Goal: Task Accomplishment & Management: Use online tool/utility

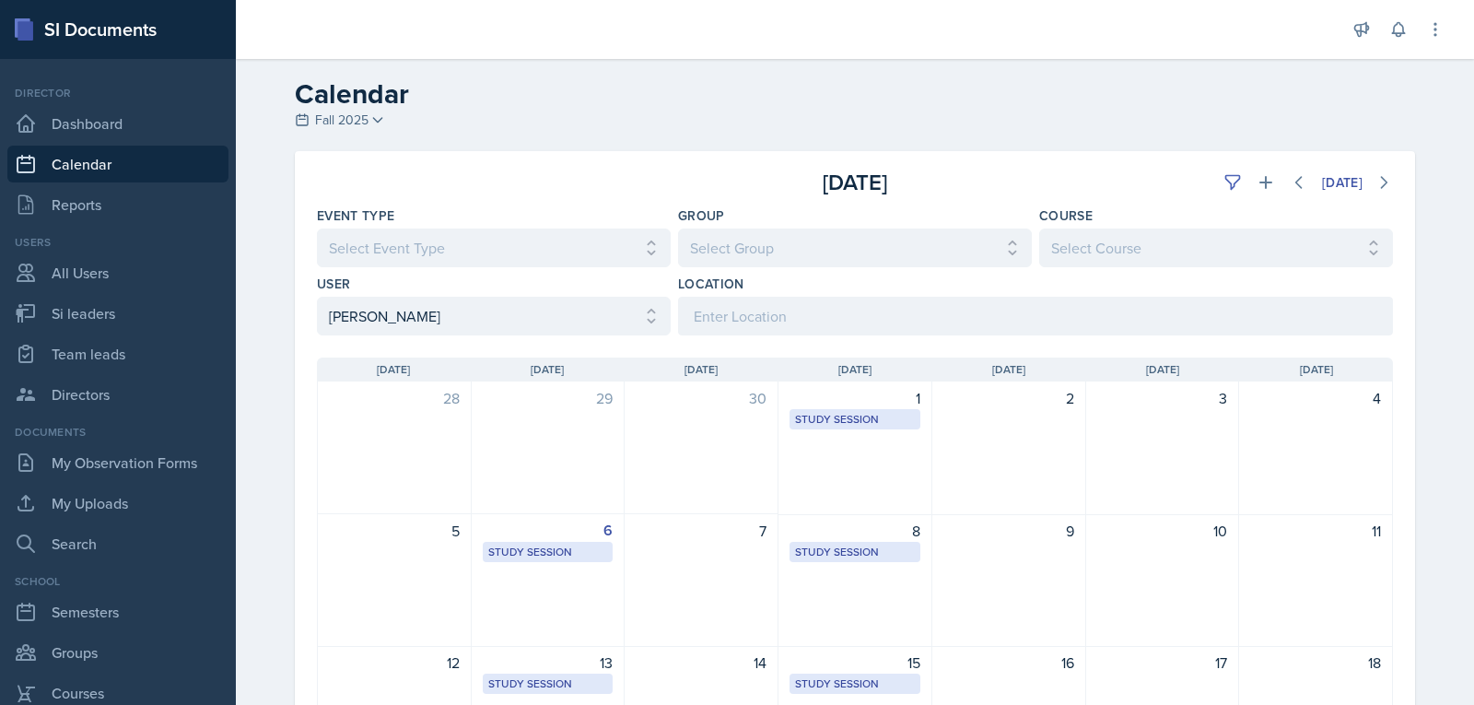
select select "dc23fe67-b746-4db3-9dc7-2b9107303a86"
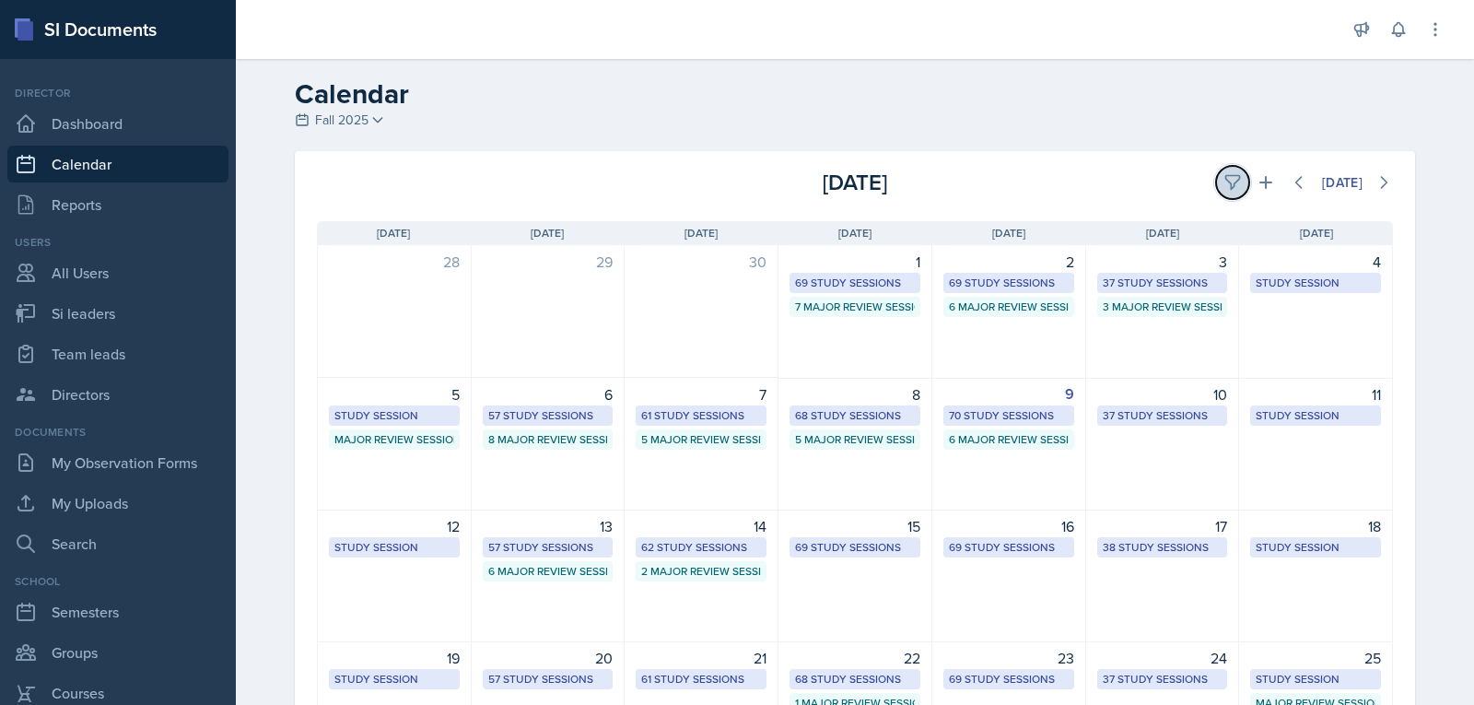
click at [1224, 187] on icon at bounding box center [1233, 182] width 18 height 18
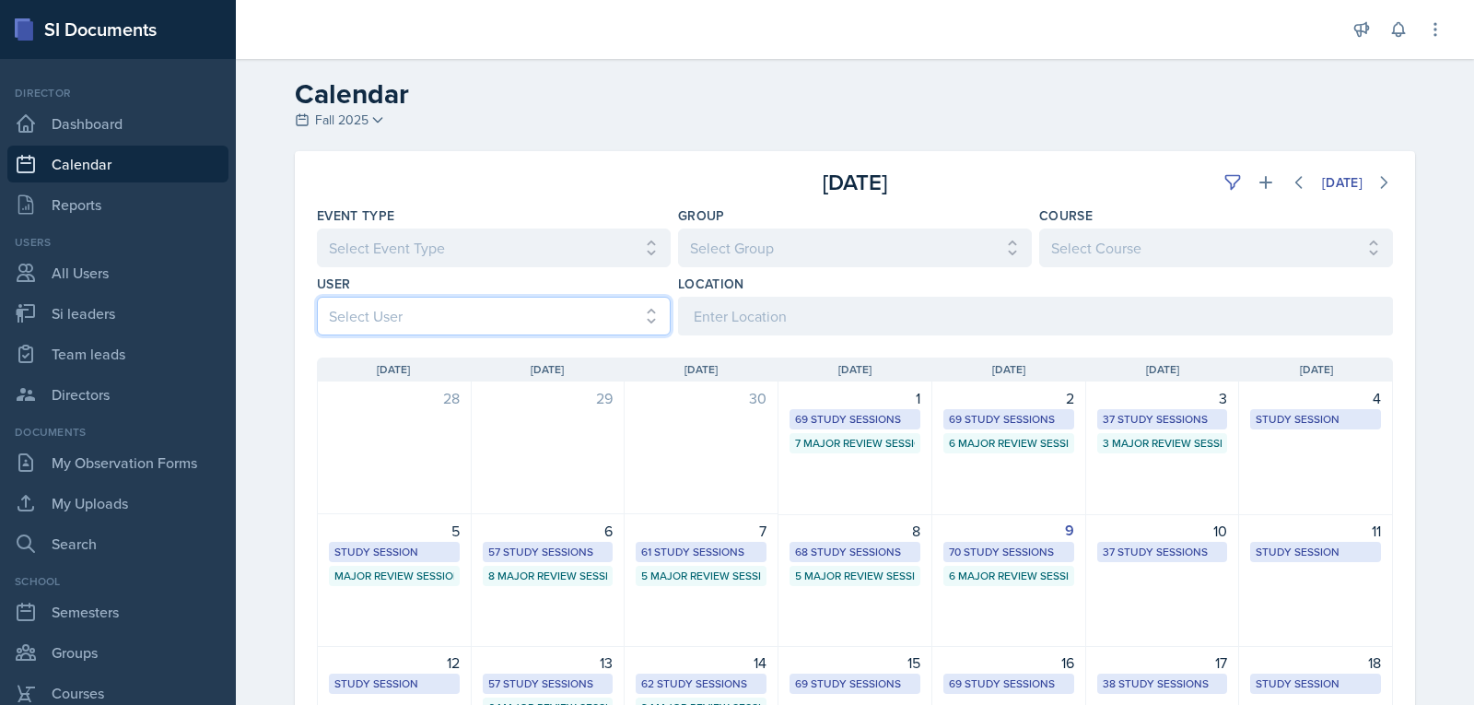
click at [621, 307] on select "Select User All [PERSON_NAME] [PERSON_NAME] [PERSON_NAME] [PERSON_NAME] [PERSON…" at bounding box center [494, 316] width 354 height 39
click at [317, 297] on select "Select User All [PERSON_NAME] [PERSON_NAME] [PERSON_NAME] [PERSON_NAME] [PERSON…" at bounding box center [494, 316] width 354 height 39
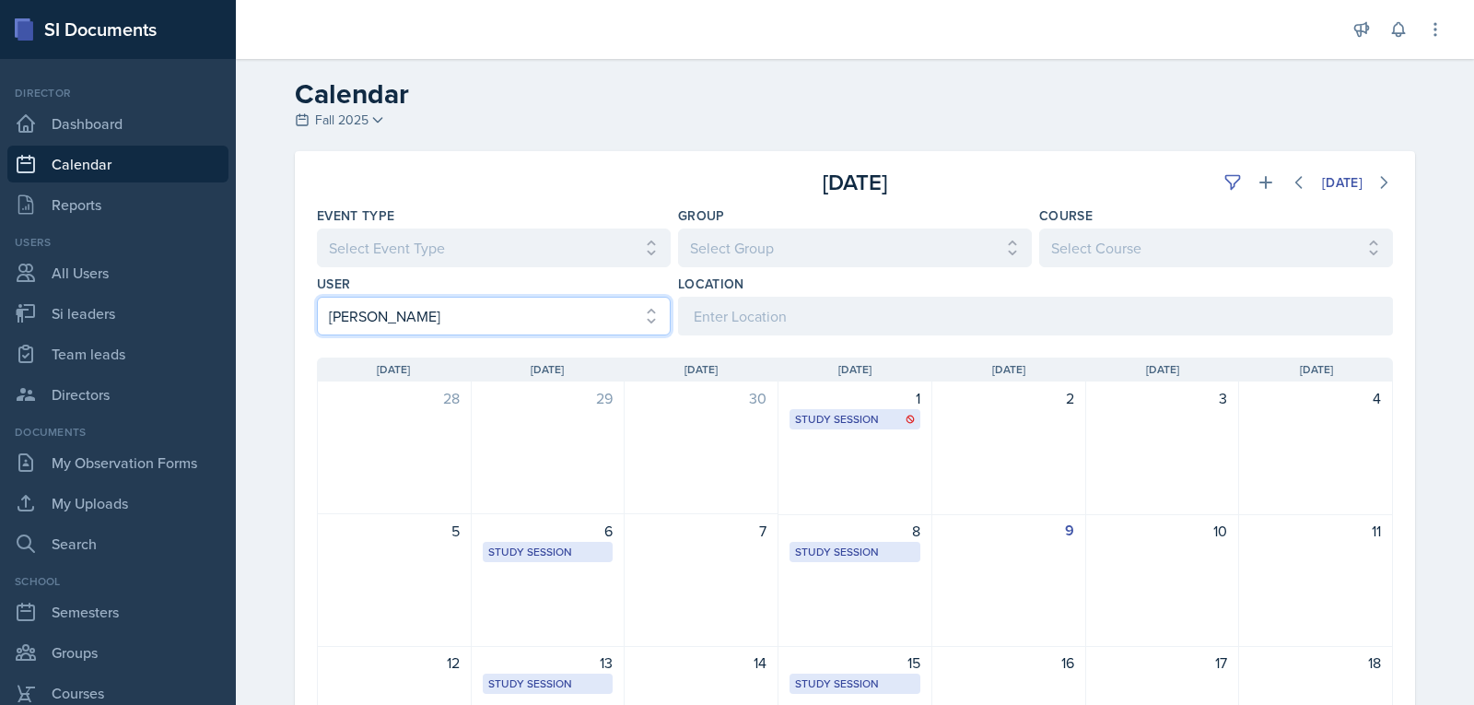
click at [610, 307] on select "Select User All [PERSON_NAME] [PERSON_NAME] [PERSON_NAME] [PERSON_NAME] [PERSON…" at bounding box center [494, 316] width 354 height 39
select select "3f1a6d21-2d21-4931-bbf3-b877fc76616c"
click at [317, 297] on select "Select User All [PERSON_NAME] [PERSON_NAME] [PERSON_NAME] [PERSON_NAME] [PERSON…" at bounding box center [494, 316] width 354 height 39
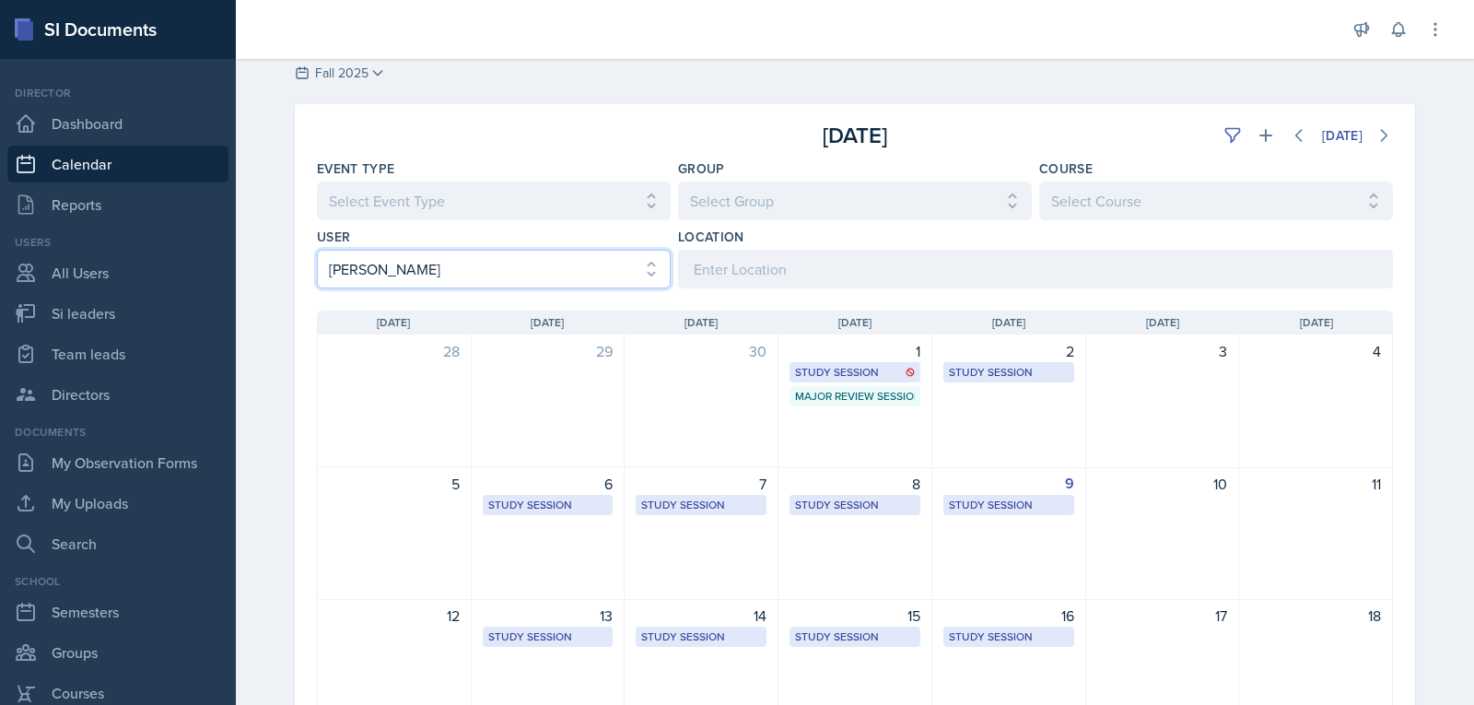
scroll to position [92, 0]
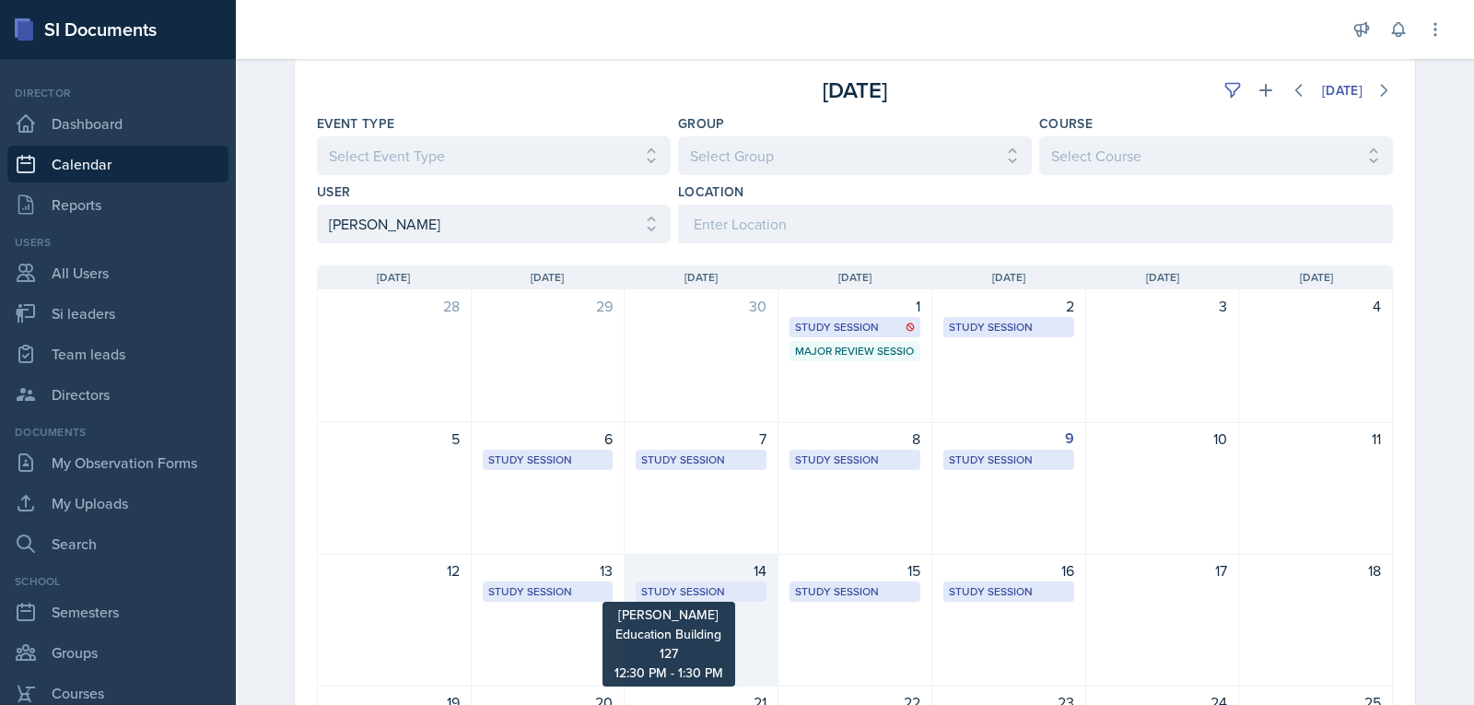
click at [687, 594] on div "Study Session" at bounding box center [701, 591] width 120 height 17
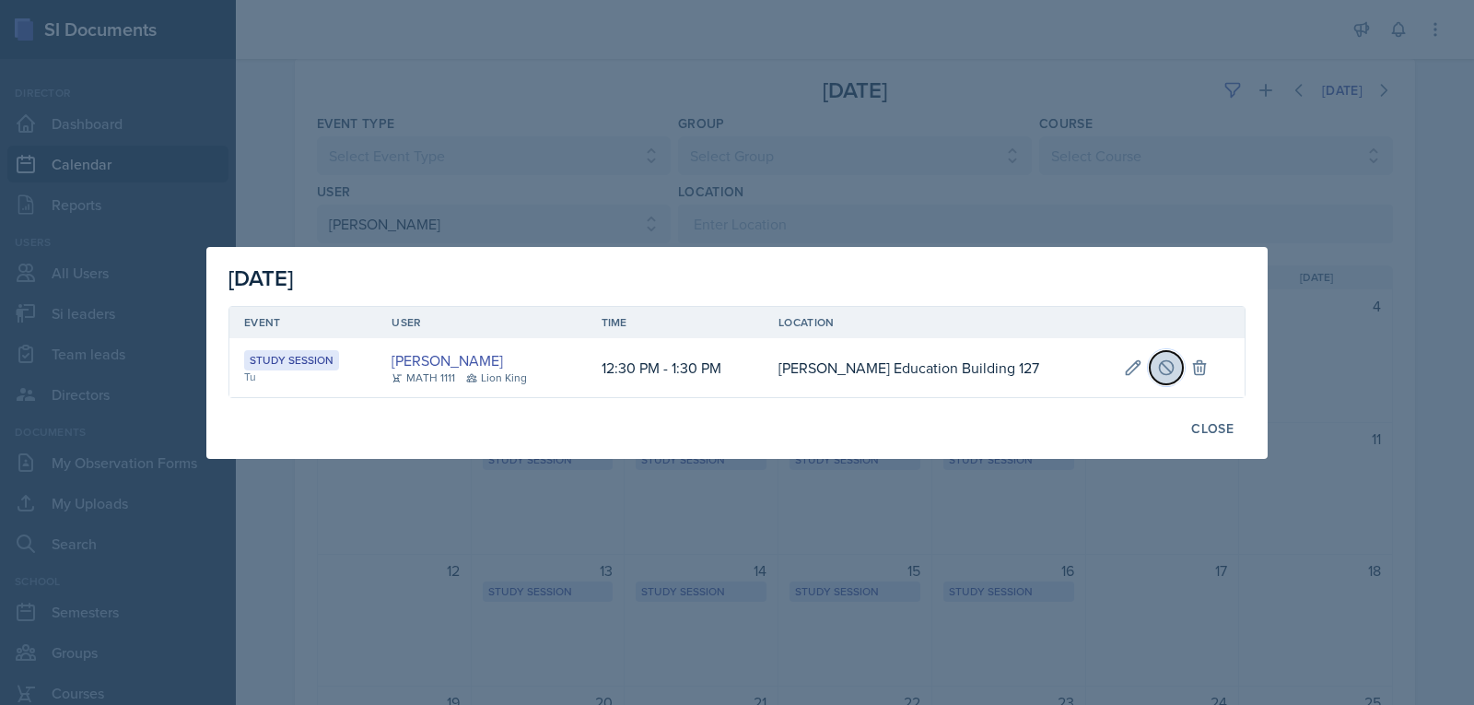
click at [1150, 372] on button at bounding box center [1166, 367] width 33 height 33
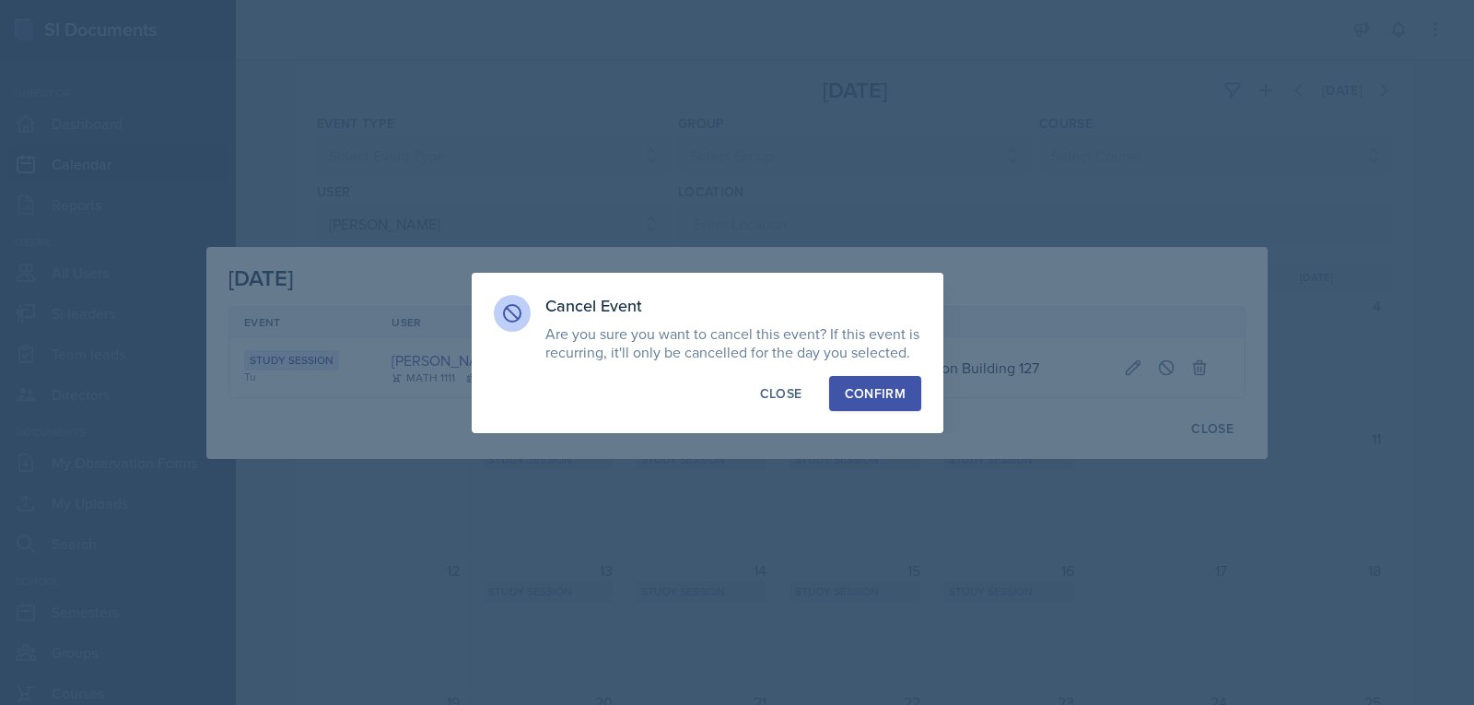
click at [825, 396] on div "Confirm Close" at bounding box center [708, 393] width 428 height 35
click at [860, 396] on div "Confirm" at bounding box center [875, 393] width 61 height 18
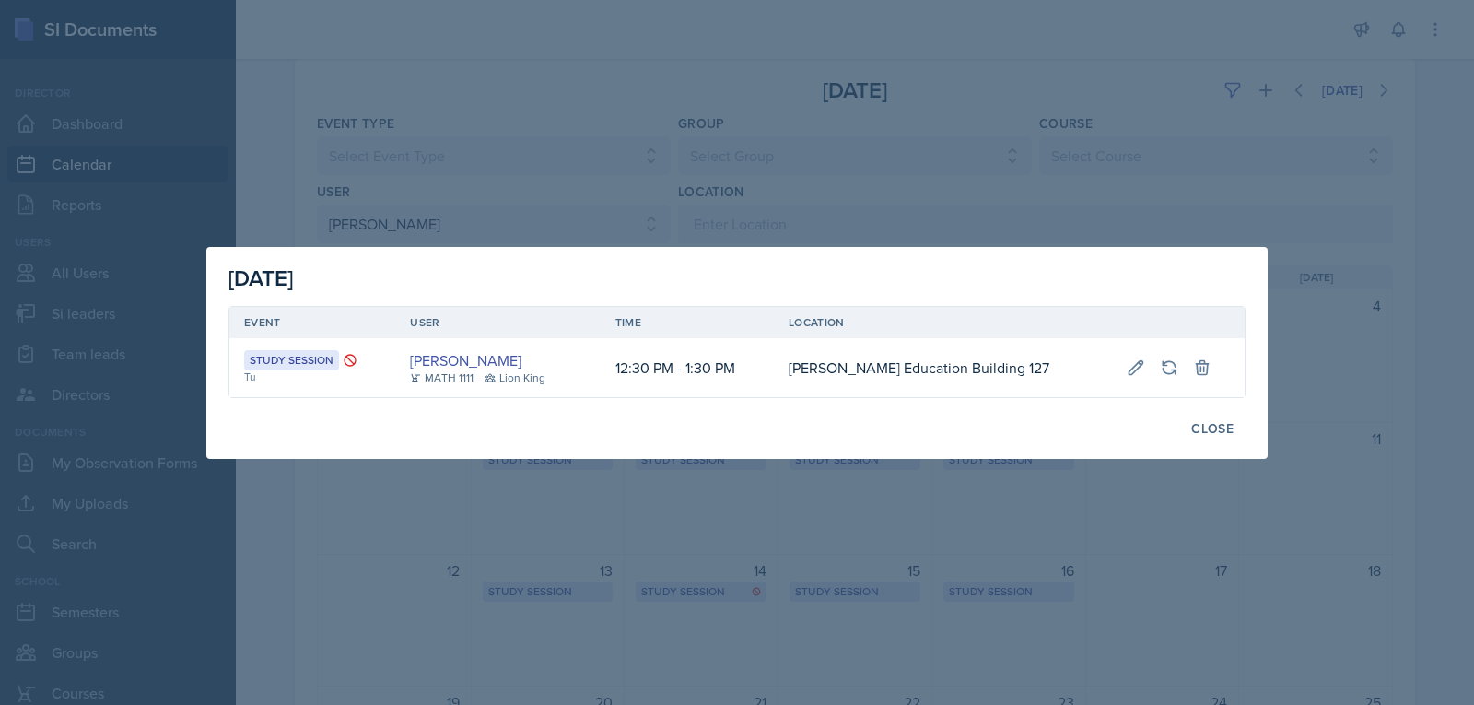
click at [1002, 189] on div at bounding box center [737, 352] width 1474 height 705
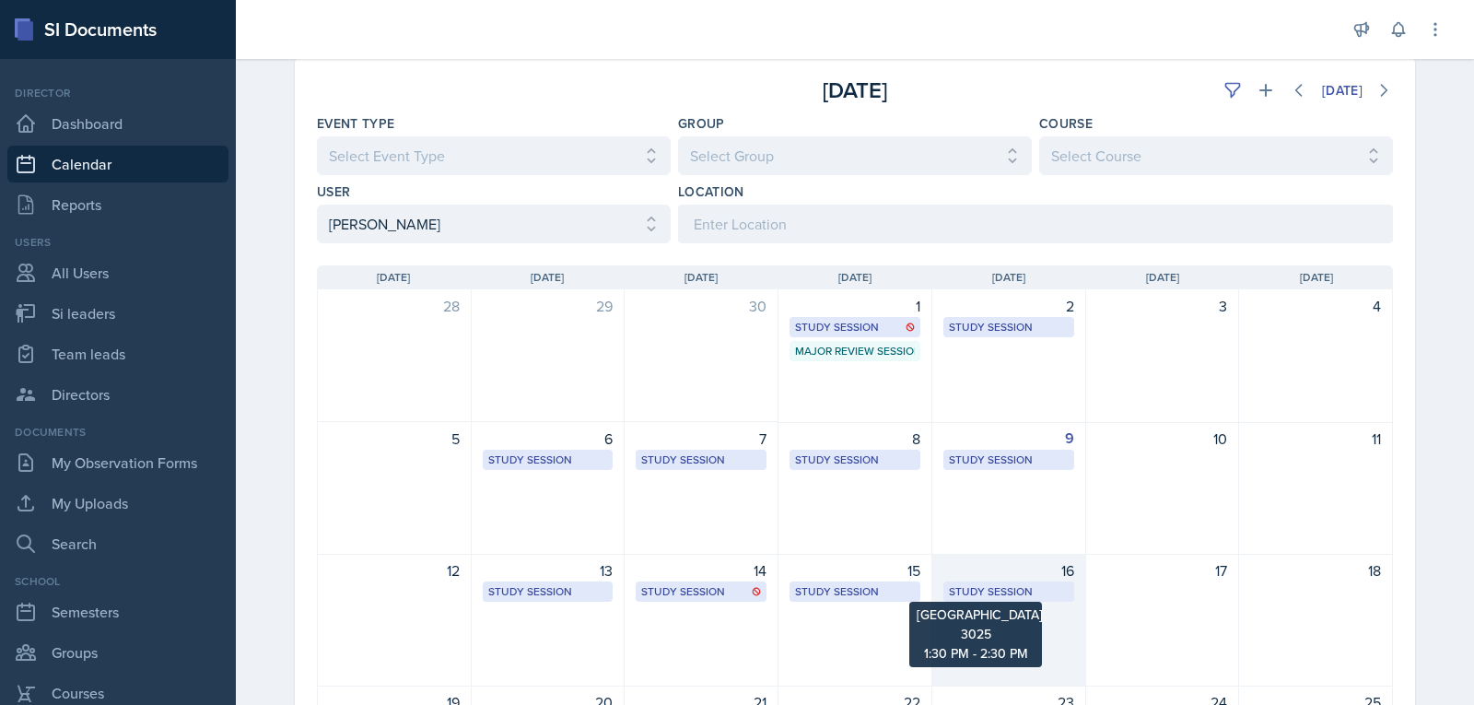
click at [980, 592] on div "Study Session" at bounding box center [1009, 591] width 120 height 17
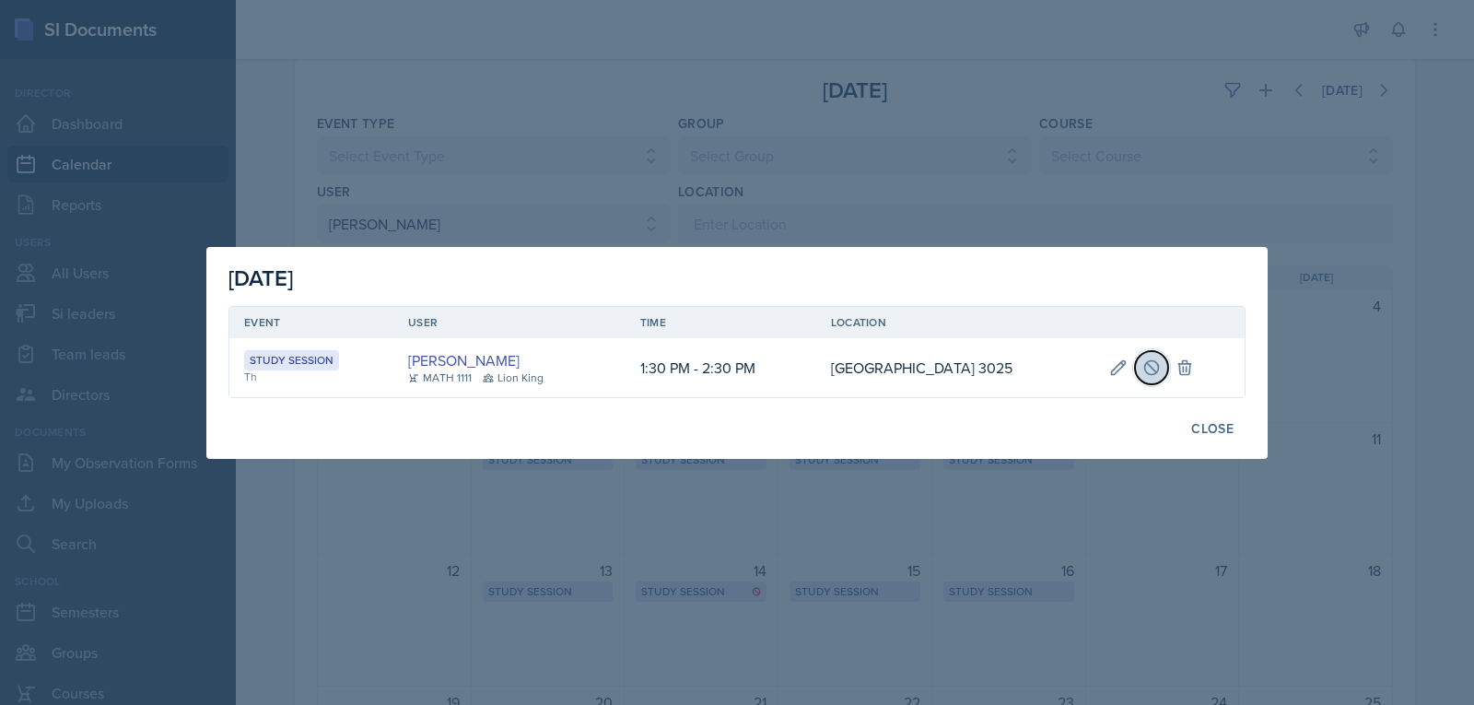
click at [1153, 358] on icon at bounding box center [1152, 367] width 18 height 18
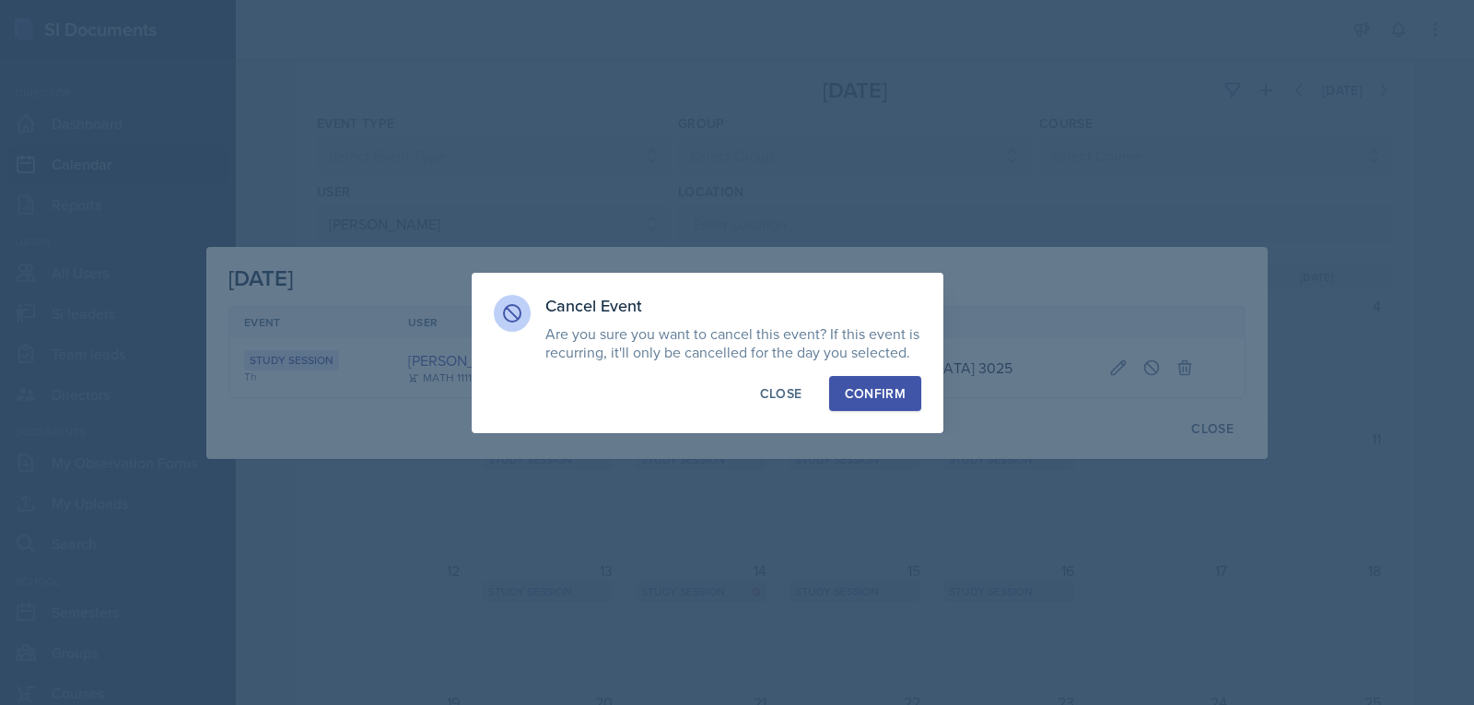
click at [889, 395] on div "Confirm" at bounding box center [875, 393] width 61 height 18
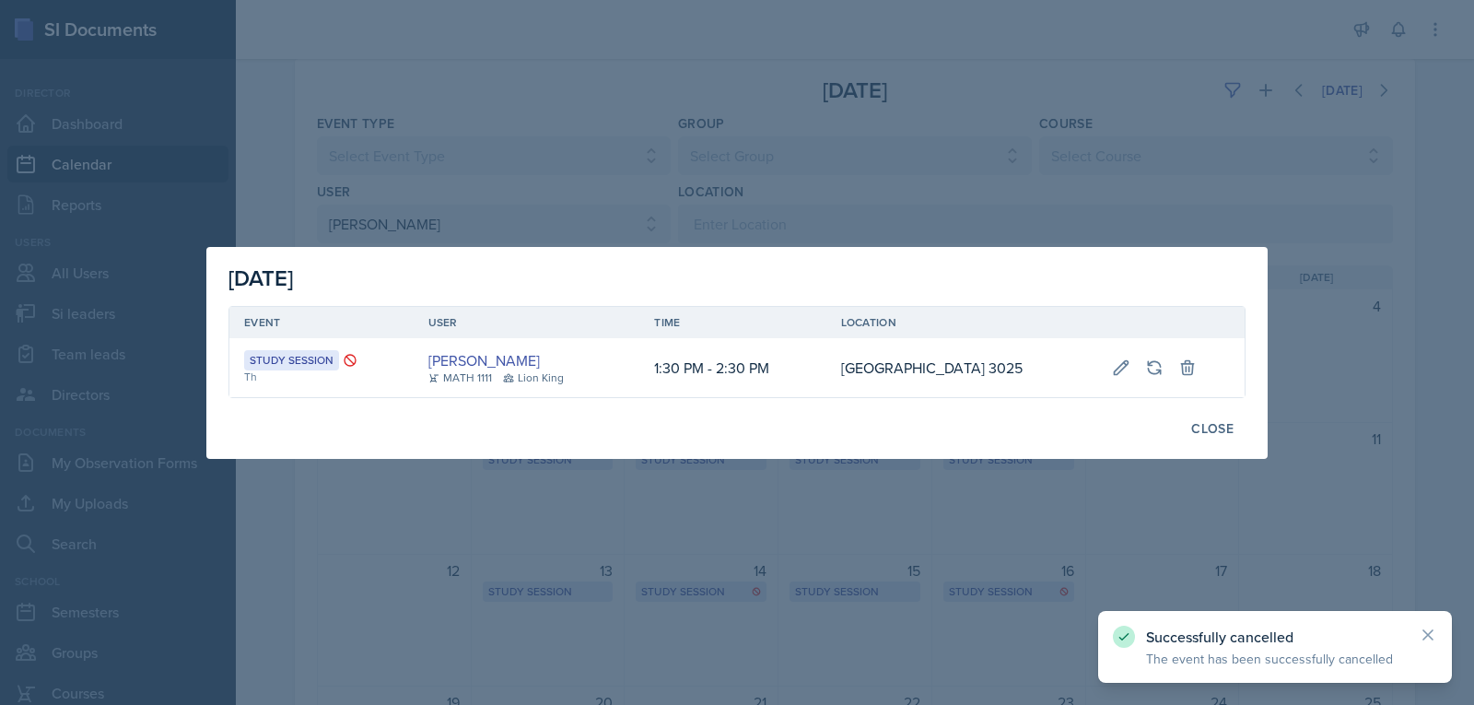
click at [1238, 82] on div at bounding box center [737, 352] width 1474 height 705
